Goal: Check status

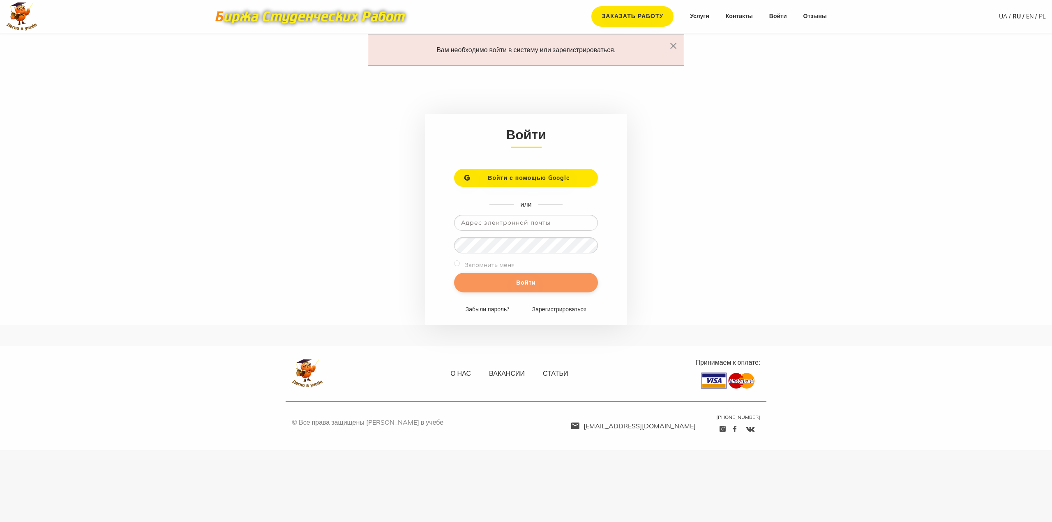
type input "[PERSON_NAME][EMAIL_ADDRESS][DOMAIN_NAME]"
click at [536, 280] on input "Войти" at bounding box center [526, 283] width 144 height 20
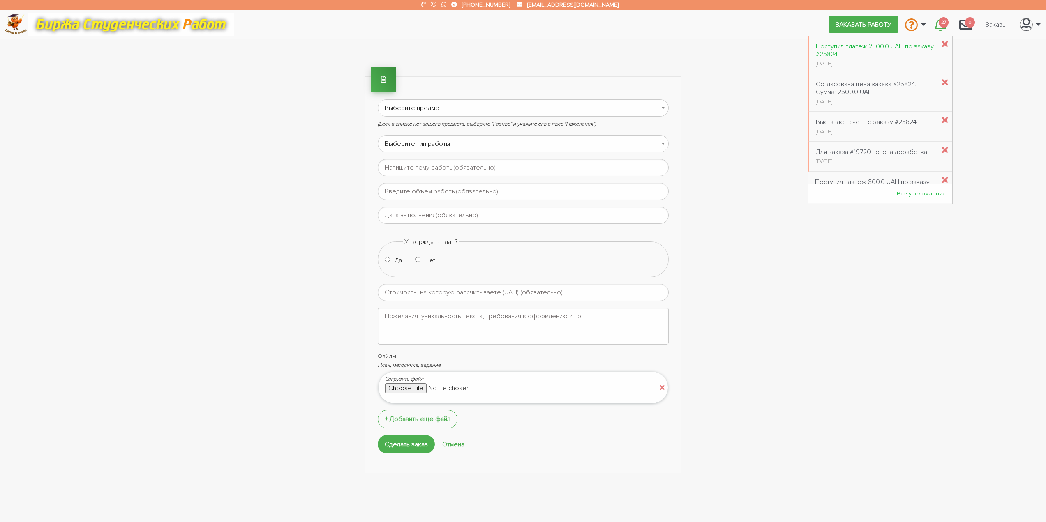
click at [887, 49] on div "Поступил платеж 2500.0 UAH по заказу #25824" at bounding box center [876, 51] width 120 height 16
